Goal: Register for event/course

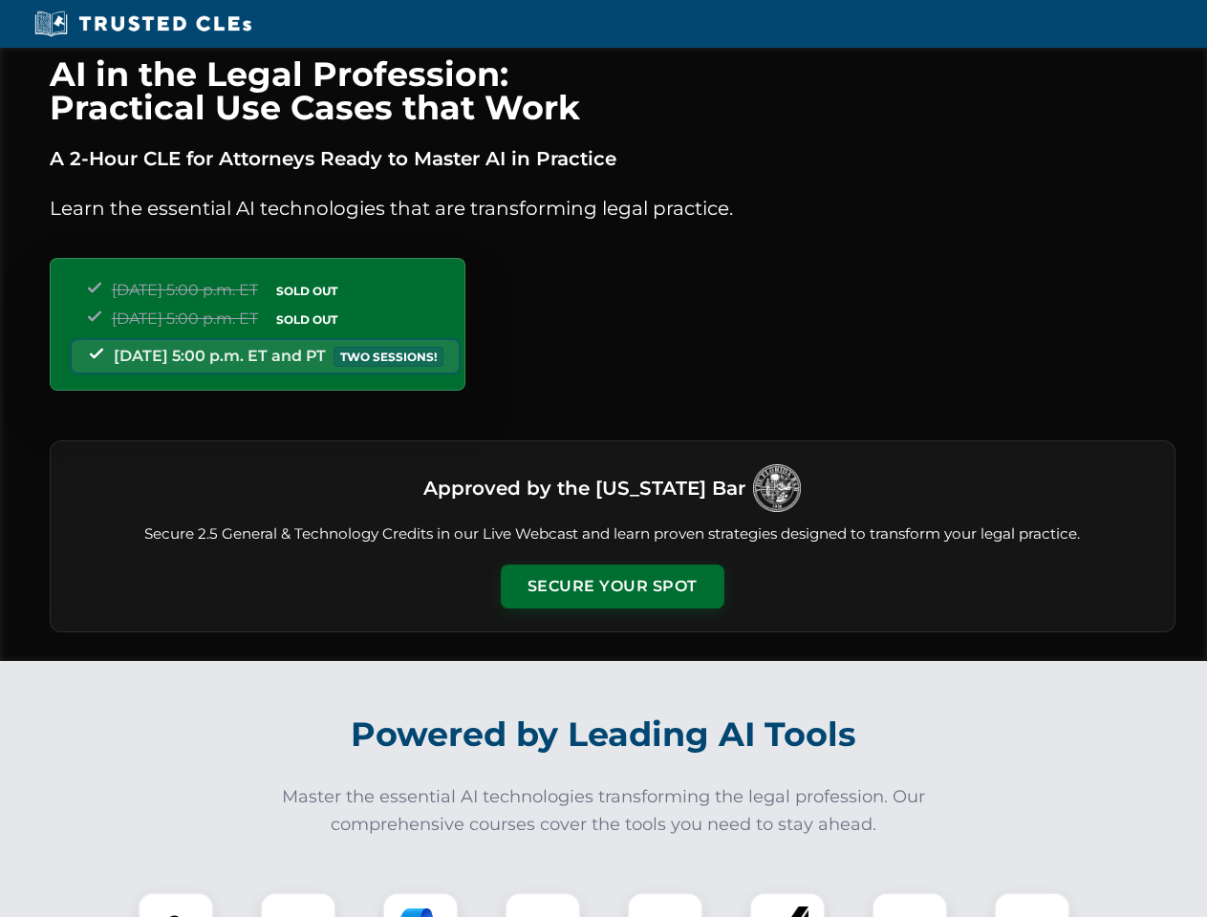
click at [612, 587] on button "Secure Your Spot" at bounding box center [613, 587] width 224 height 44
click at [176, 905] on img at bounding box center [175, 930] width 55 height 55
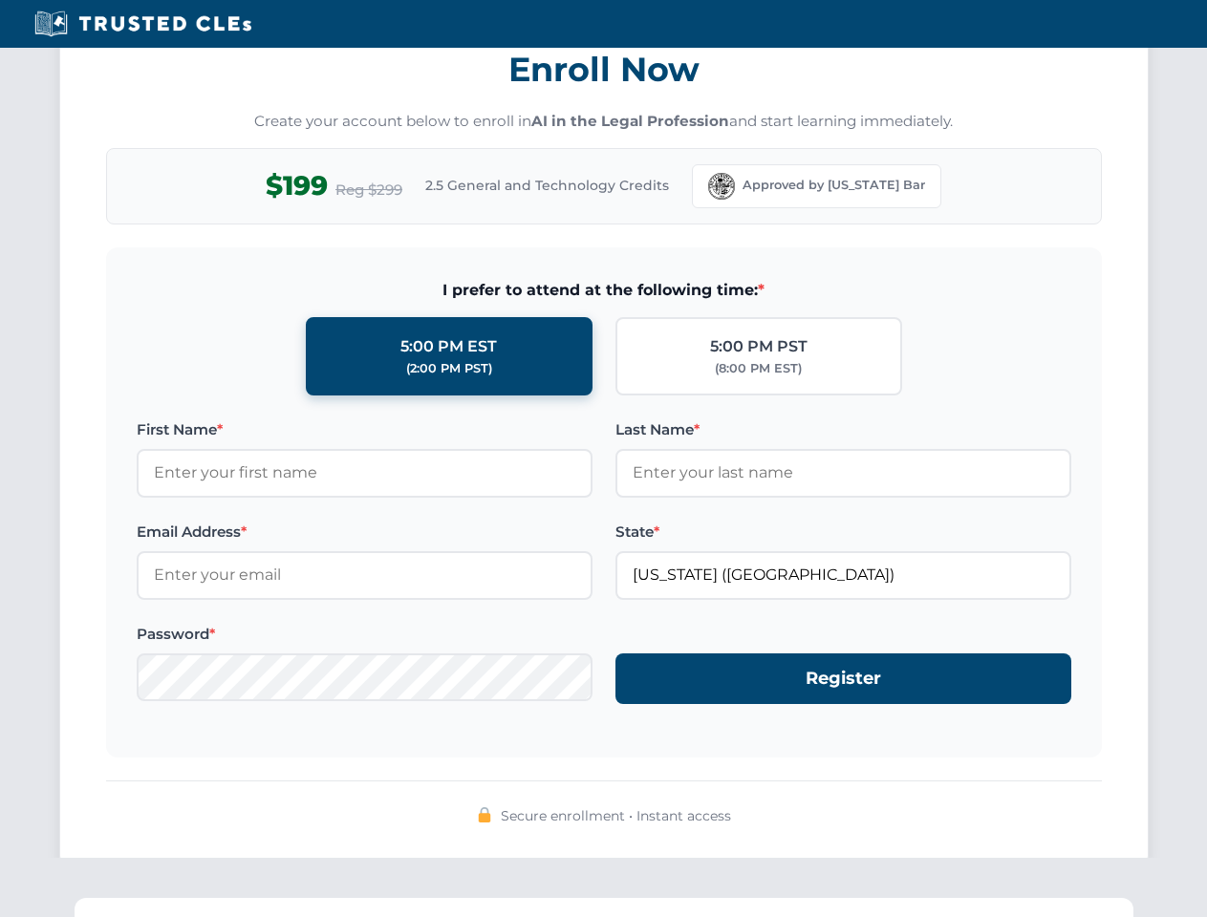
scroll to position [1876, 0]
